Goal: Information Seeking & Learning: Learn about a topic

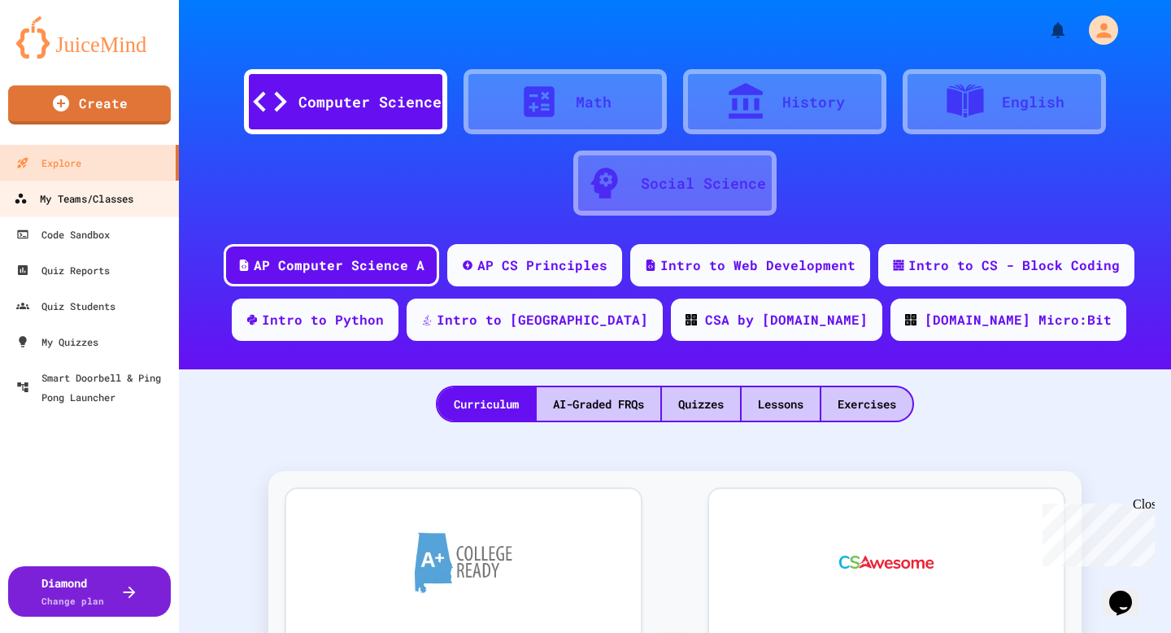
click at [101, 196] on div "My Teams/Classes" at bounding box center [74, 199] width 120 height 20
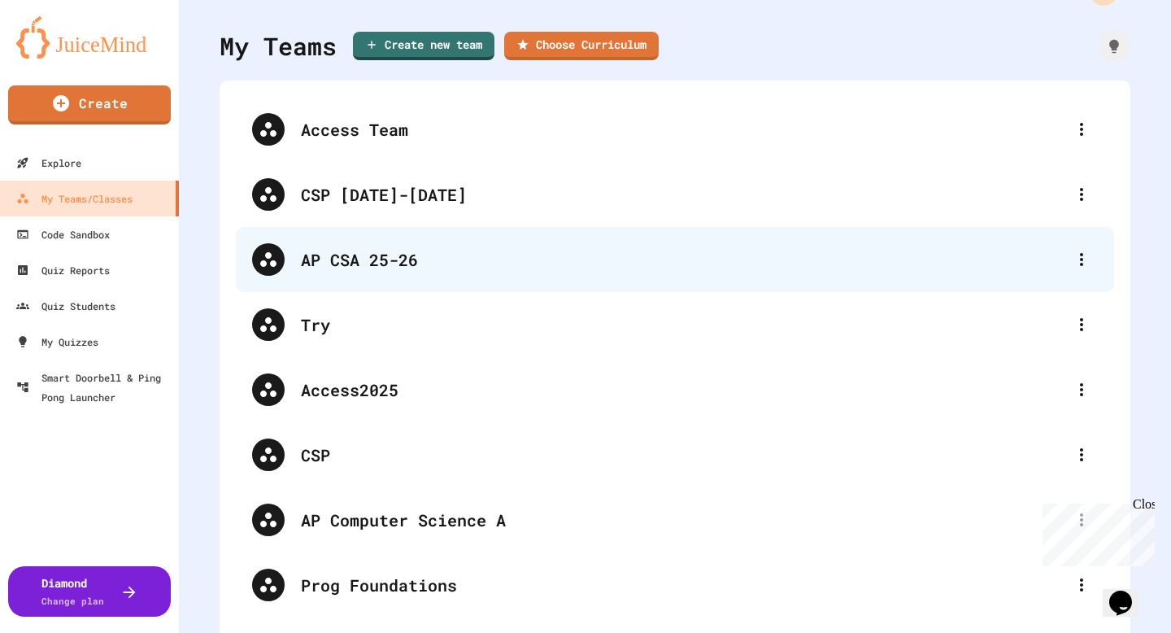
scroll to position [46, 0]
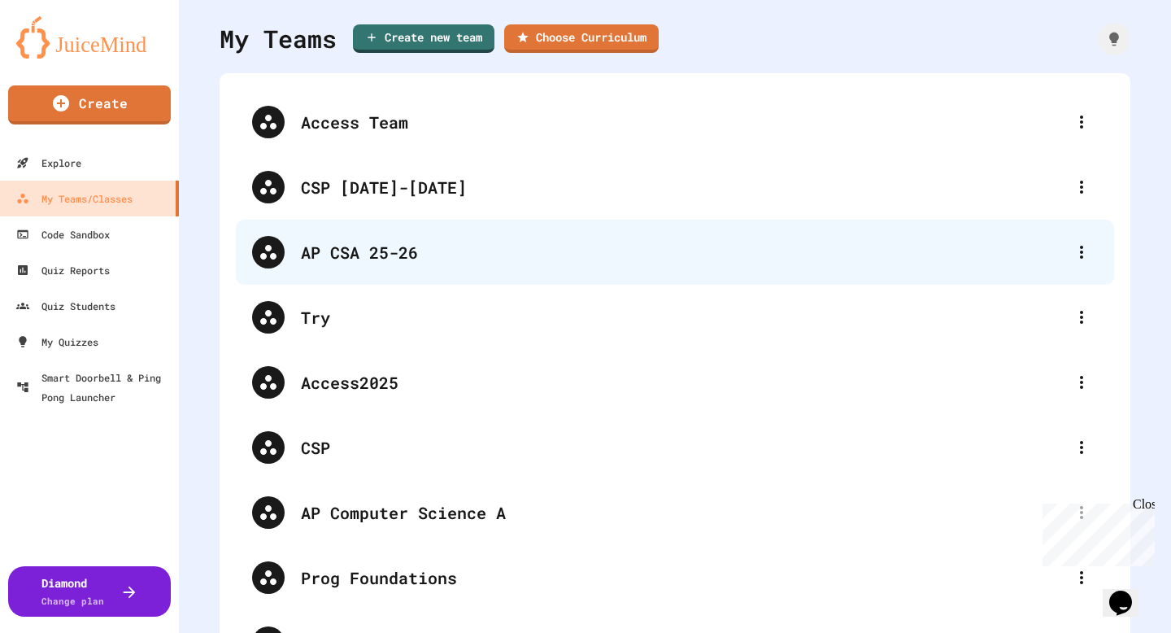
click at [403, 268] on div "AP CSA 25-26" at bounding box center [675, 252] width 878 height 65
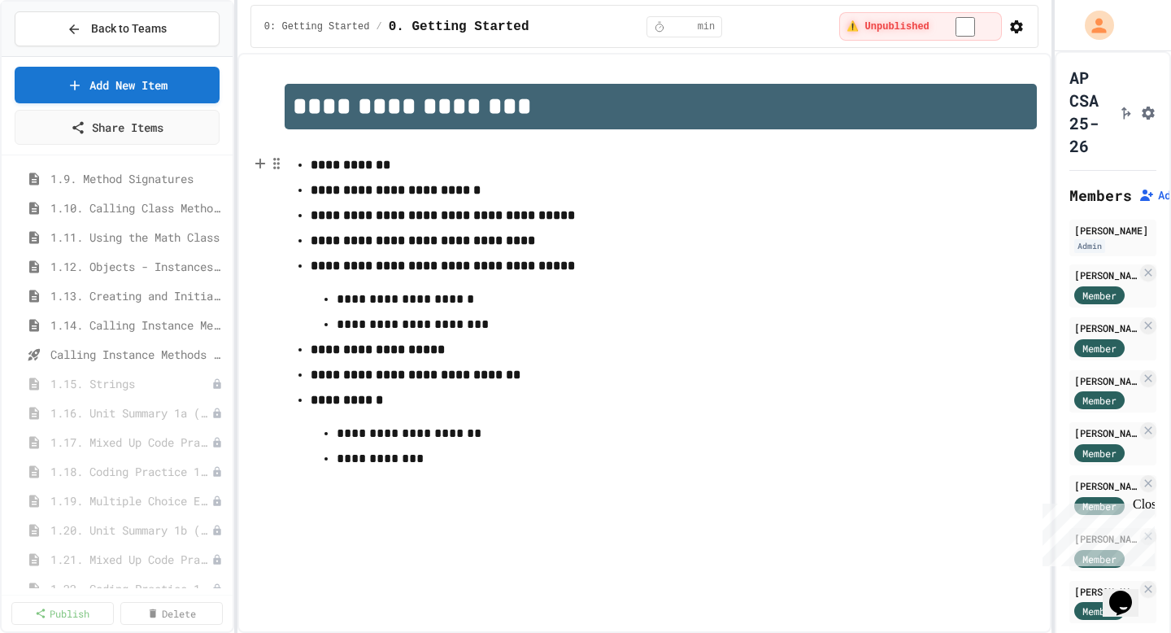
scroll to position [910, 0]
click at [95, 213] on span "1.15. Strings" at bounding box center [122, 206] width 145 height 17
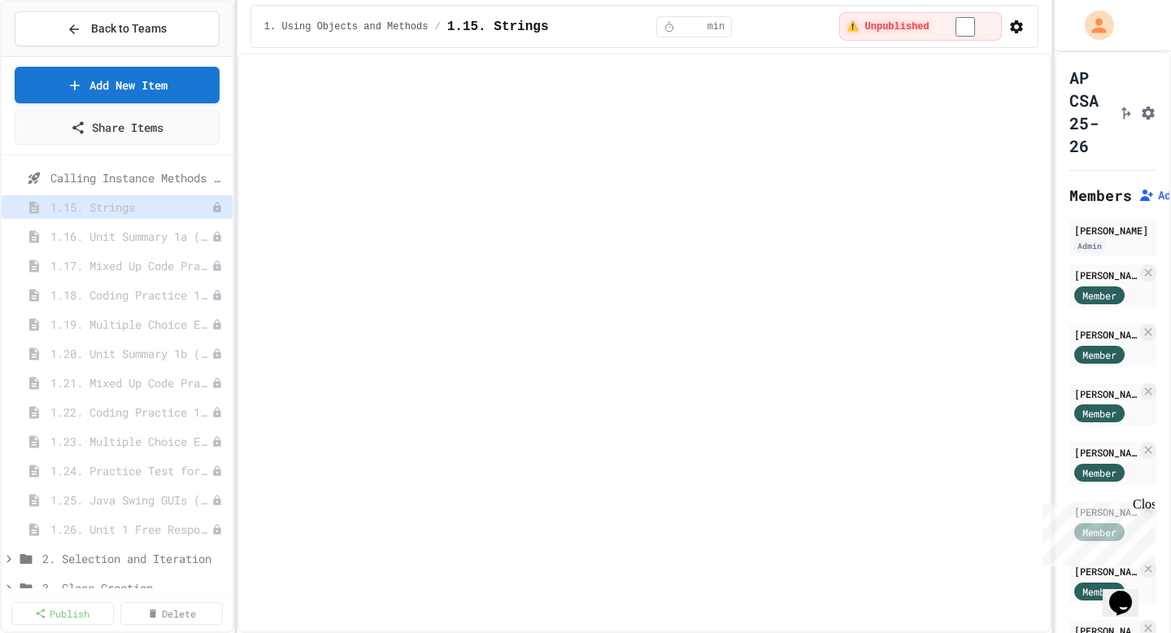
select select "***"
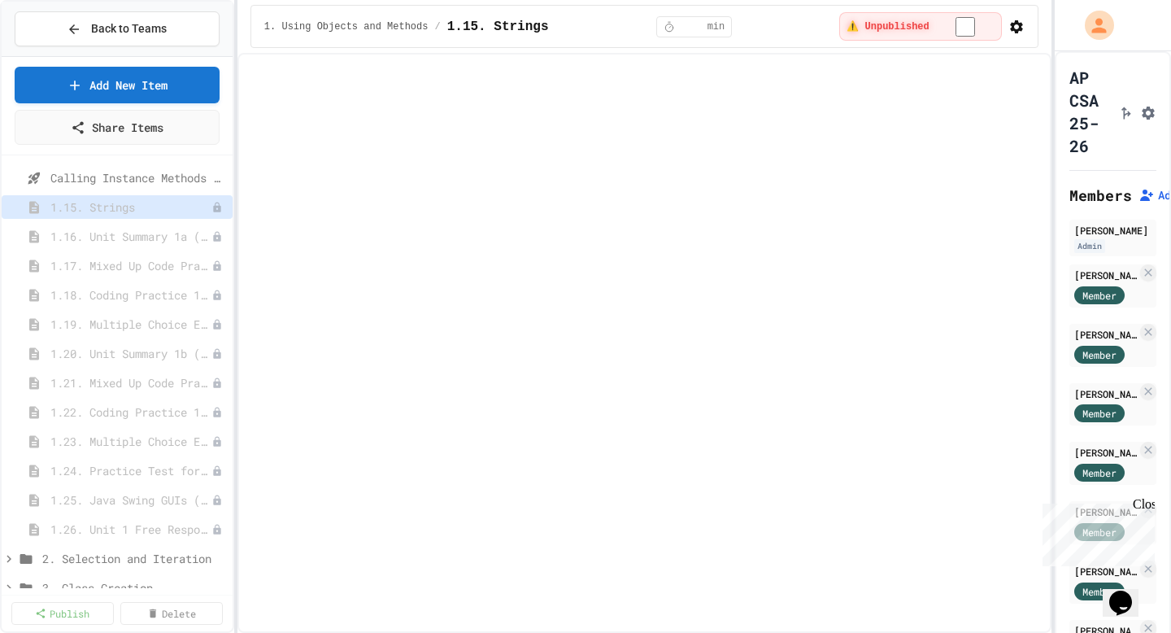
select select "***"
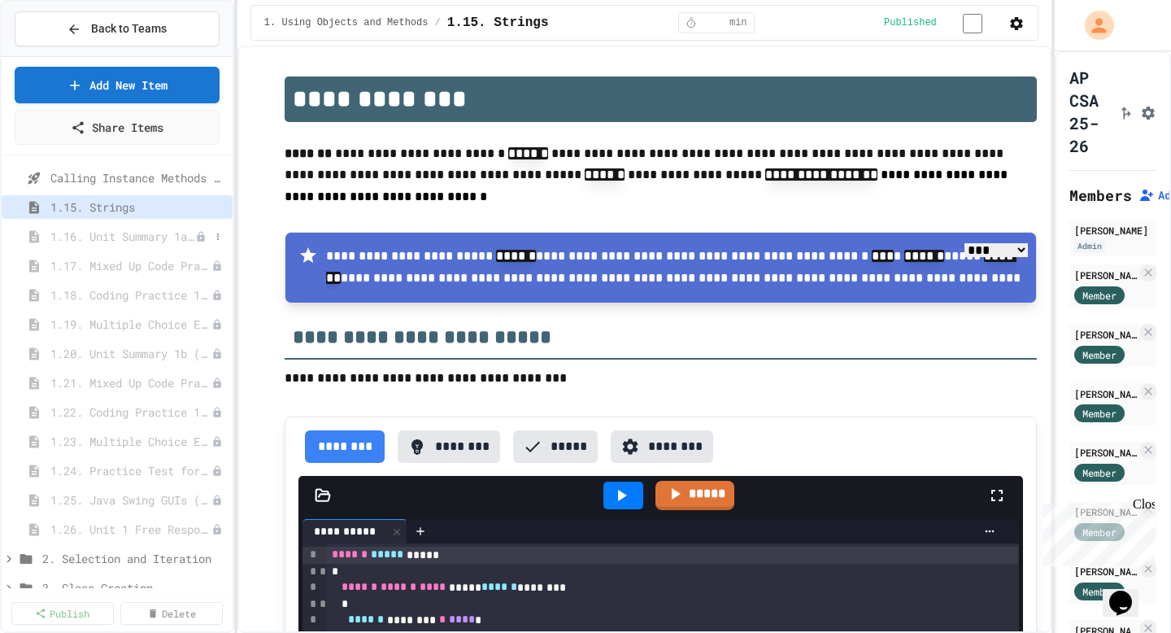
click at [151, 237] on span "1.16. Unit Summary 1a (1.1-1.6)" at bounding box center [122, 236] width 145 height 17
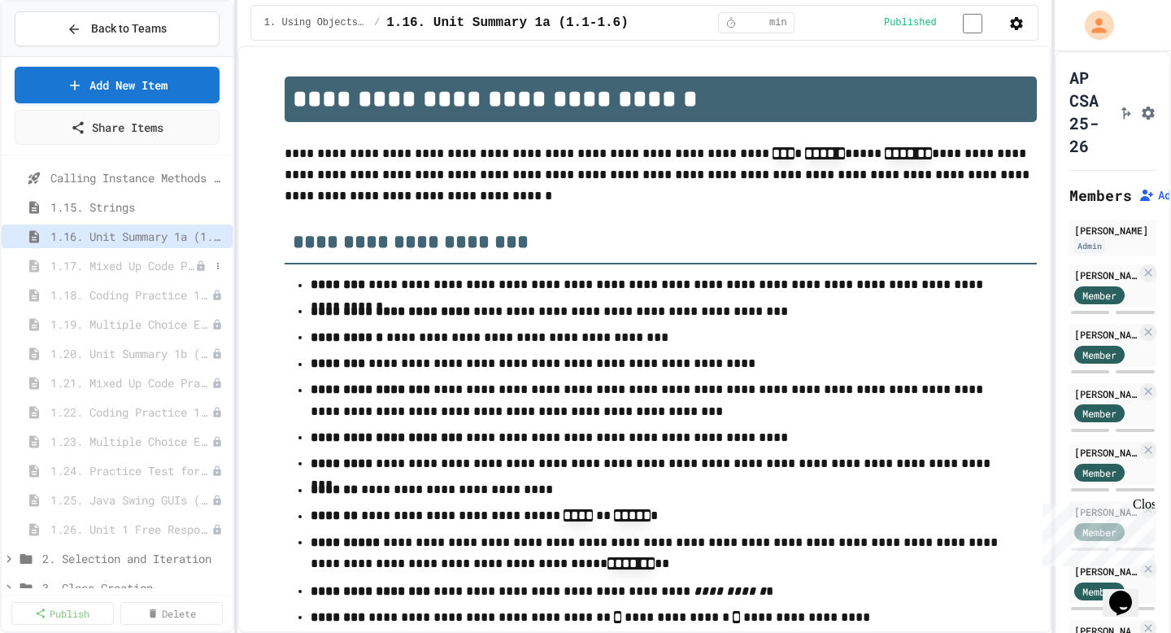
click at [176, 268] on span "1.17. Mixed Up Code Practice 1.1-1.6" at bounding box center [122, 265] width 145 height 17
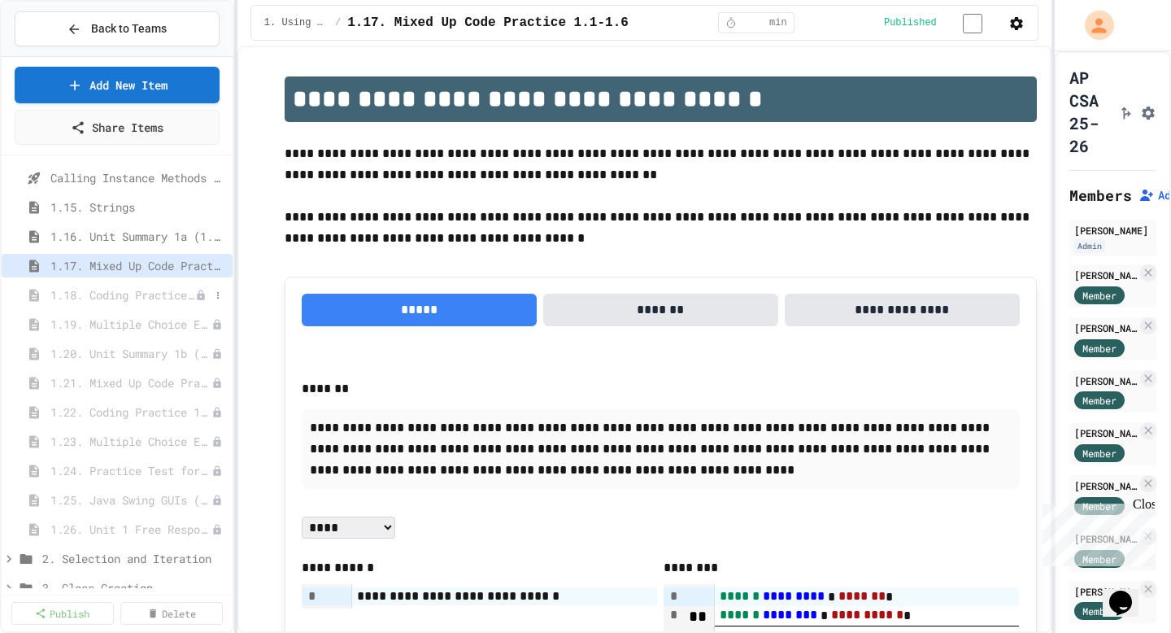
click at [85, 294] on span "1.18. Coding Practice 1a (1.1-1.6)" at bounding box center [122, 294] width 145 height 17
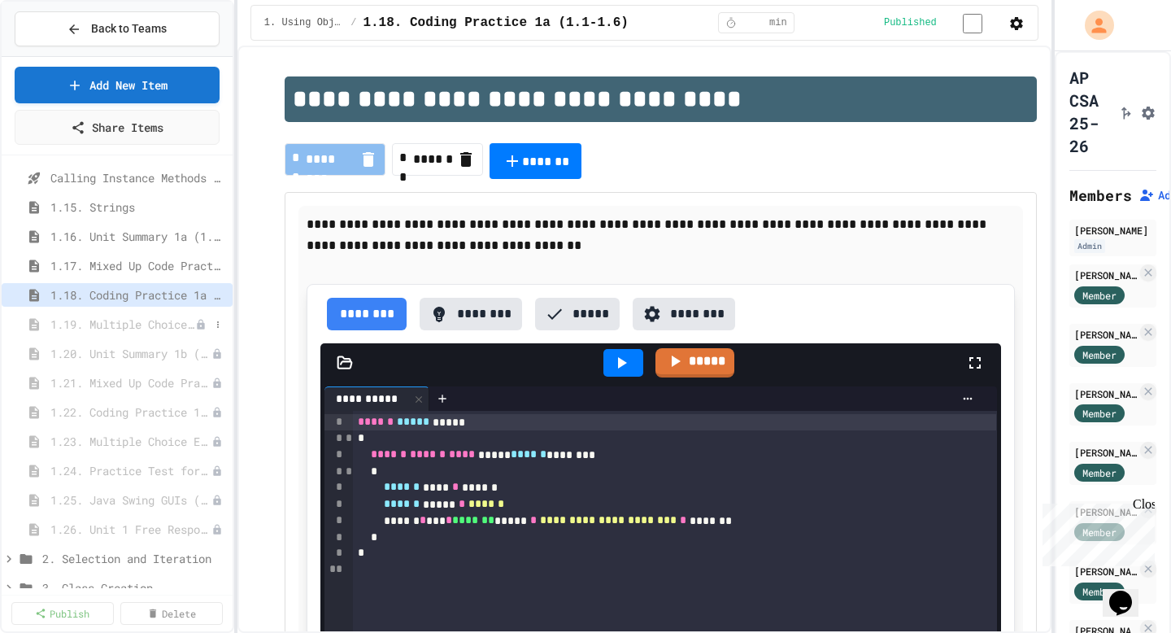
click at [137, 333] on div "1.19. Multiple Choice Exercises for Unit 1a (1.1-1.6)" at bounding box center [117, 324] width 231 height 24
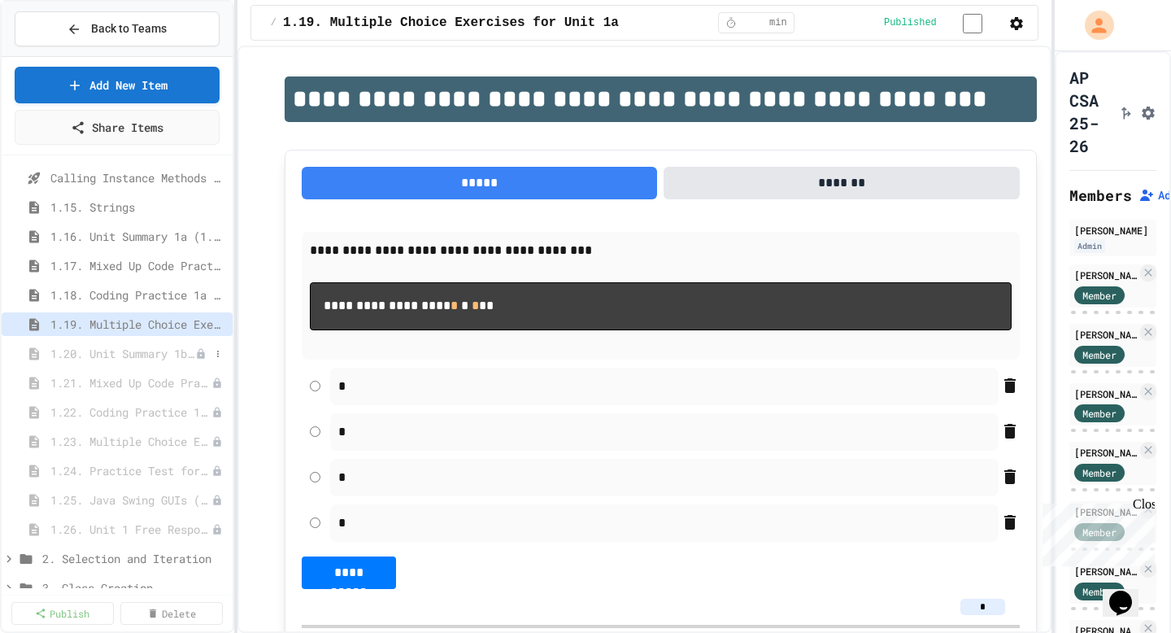
click at [120, 350] on span "1.20. Unit Summary 1b (1.7-1.15)" at bounding box center [122, 353] width 145 height 17
